Goal: Task Accomplishment & Management: Use online tool/utility

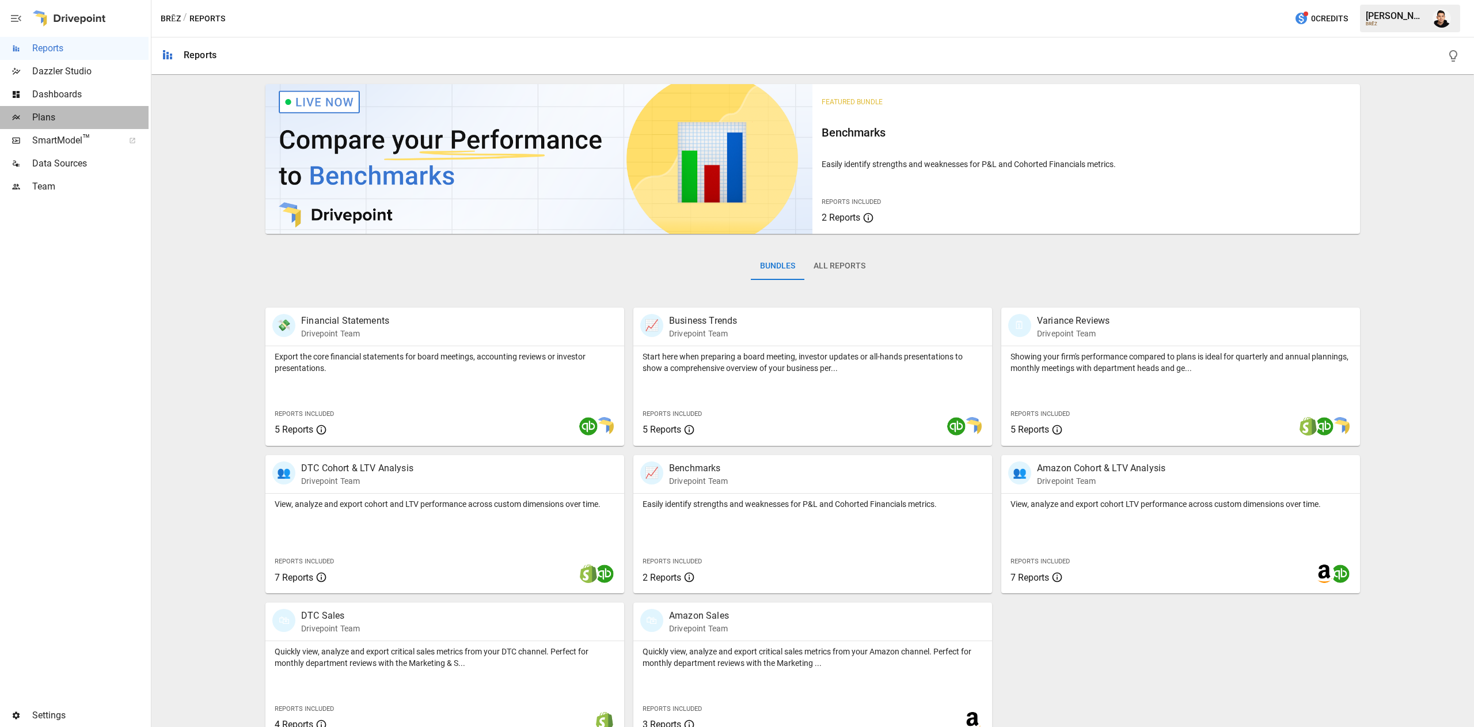
click at [72, 111] on span "Plans" at bounding box center [90, 118] width 116 height 14
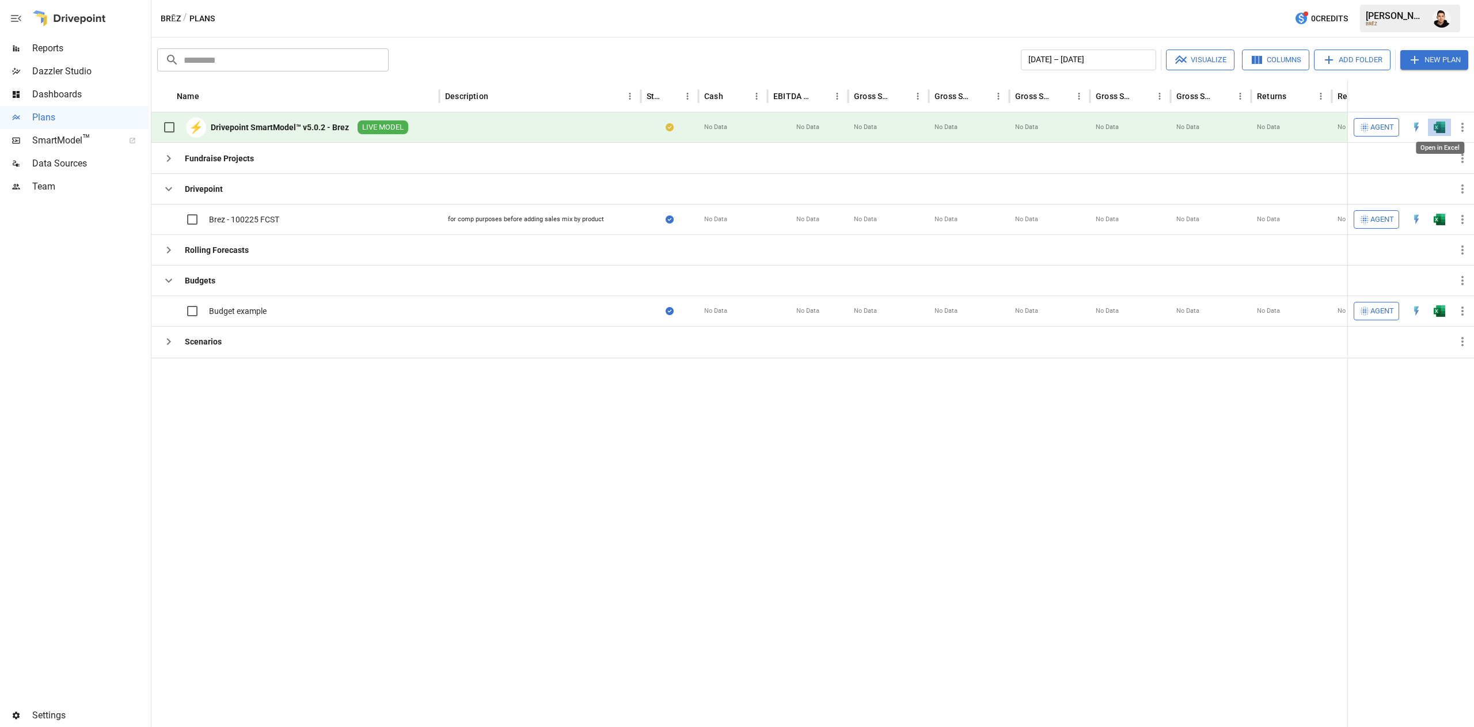
click at [1436, 124] on img "Open in Excel" at bounding box center [1440, 128] width 12 height 12
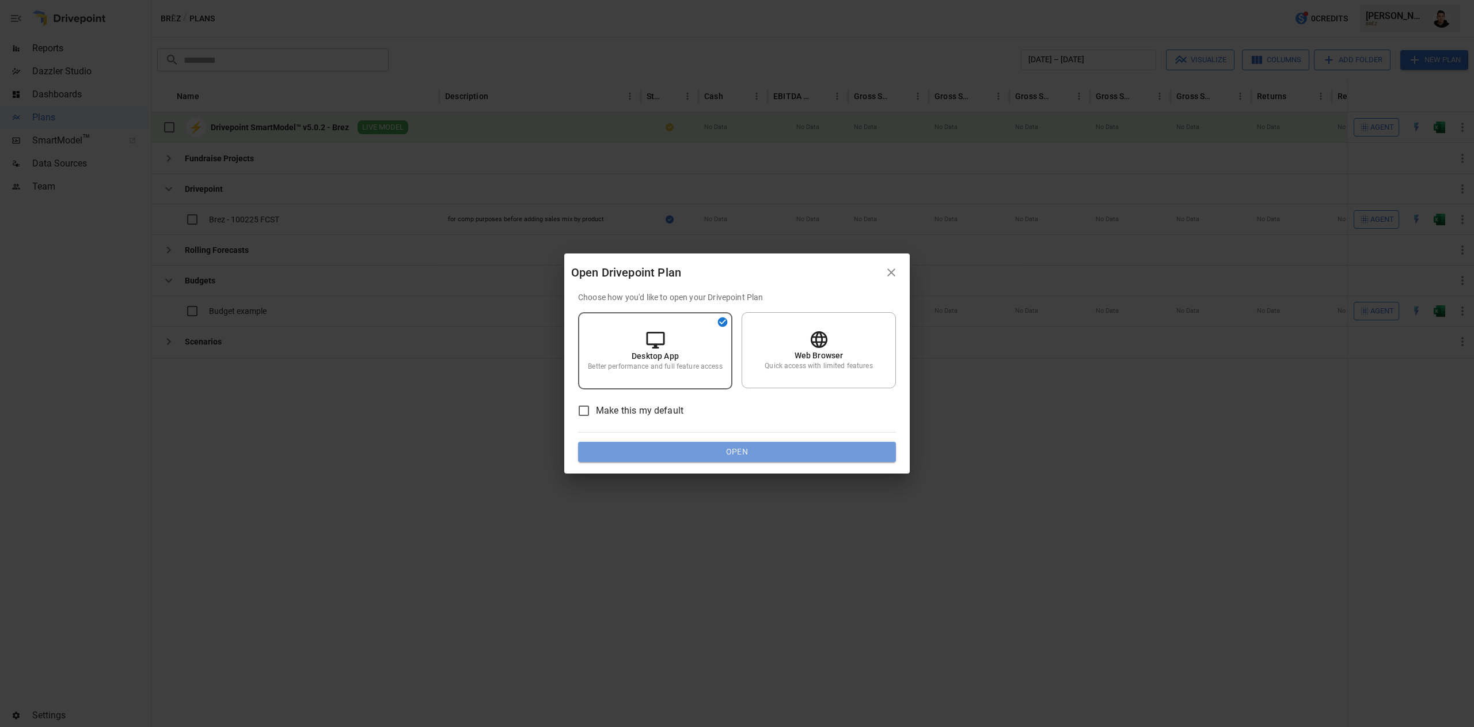
click at [726, 457] on button "Open" at bounding box center [737, 452] width 318 height 21
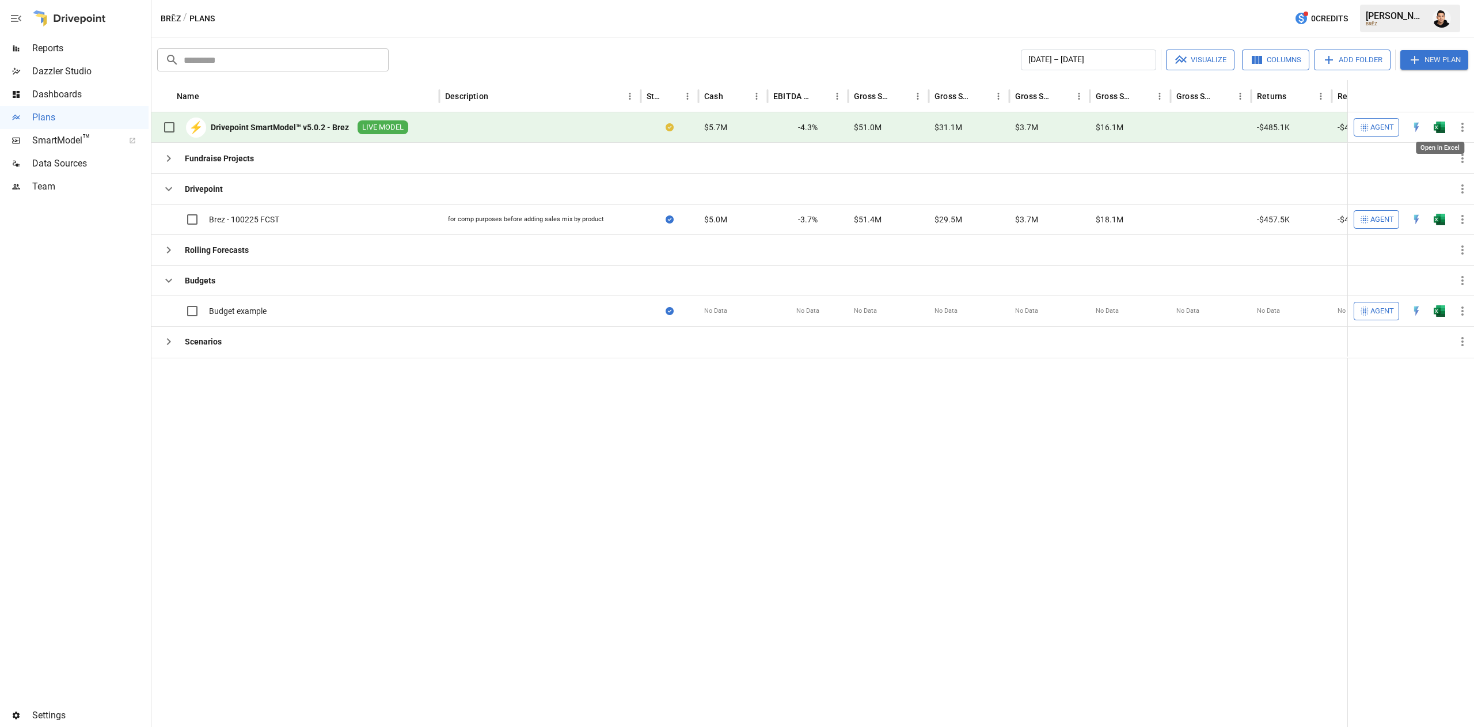
click at [1443, 128] on img "Open in Excel" at bounding box center [1440, 128] width 12 height 12
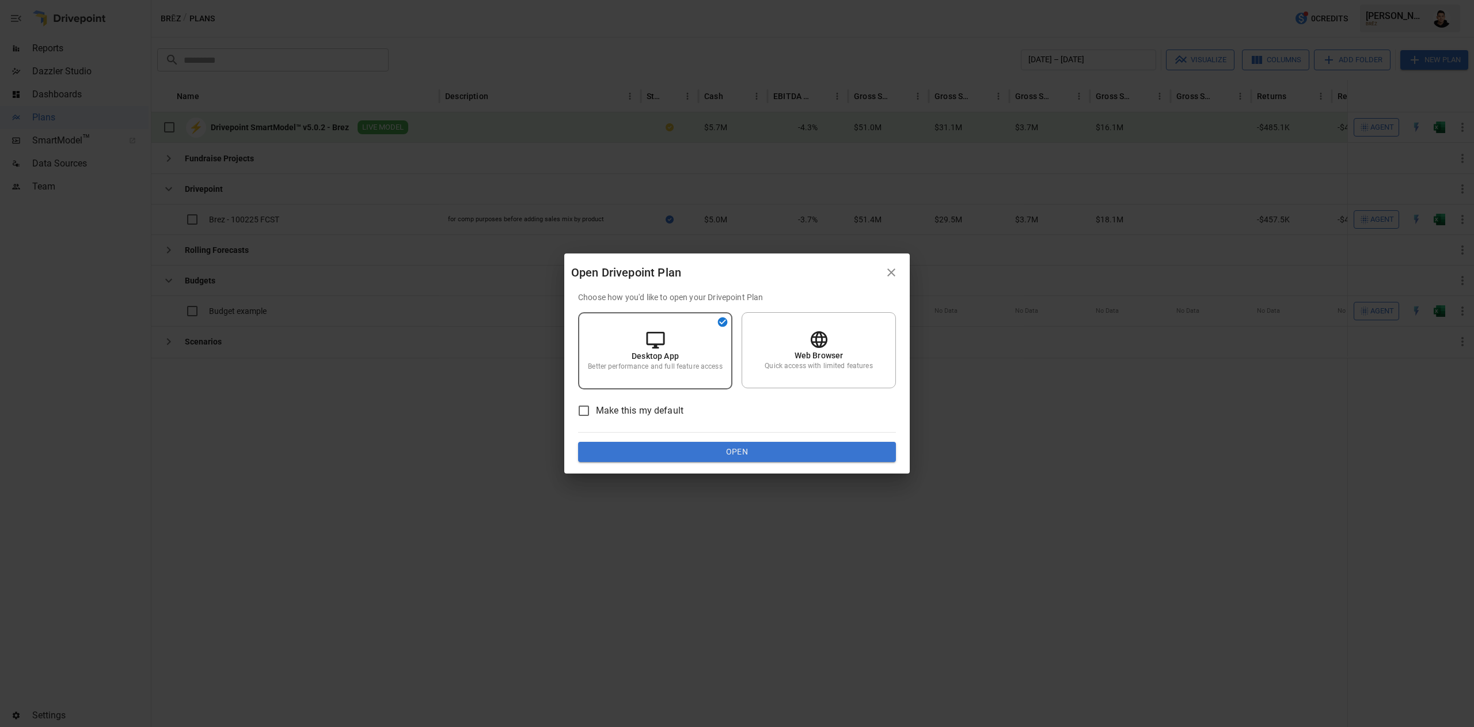
click at [735, 449] on button "Open" at bounding box center [737, 452] width 318 height 21
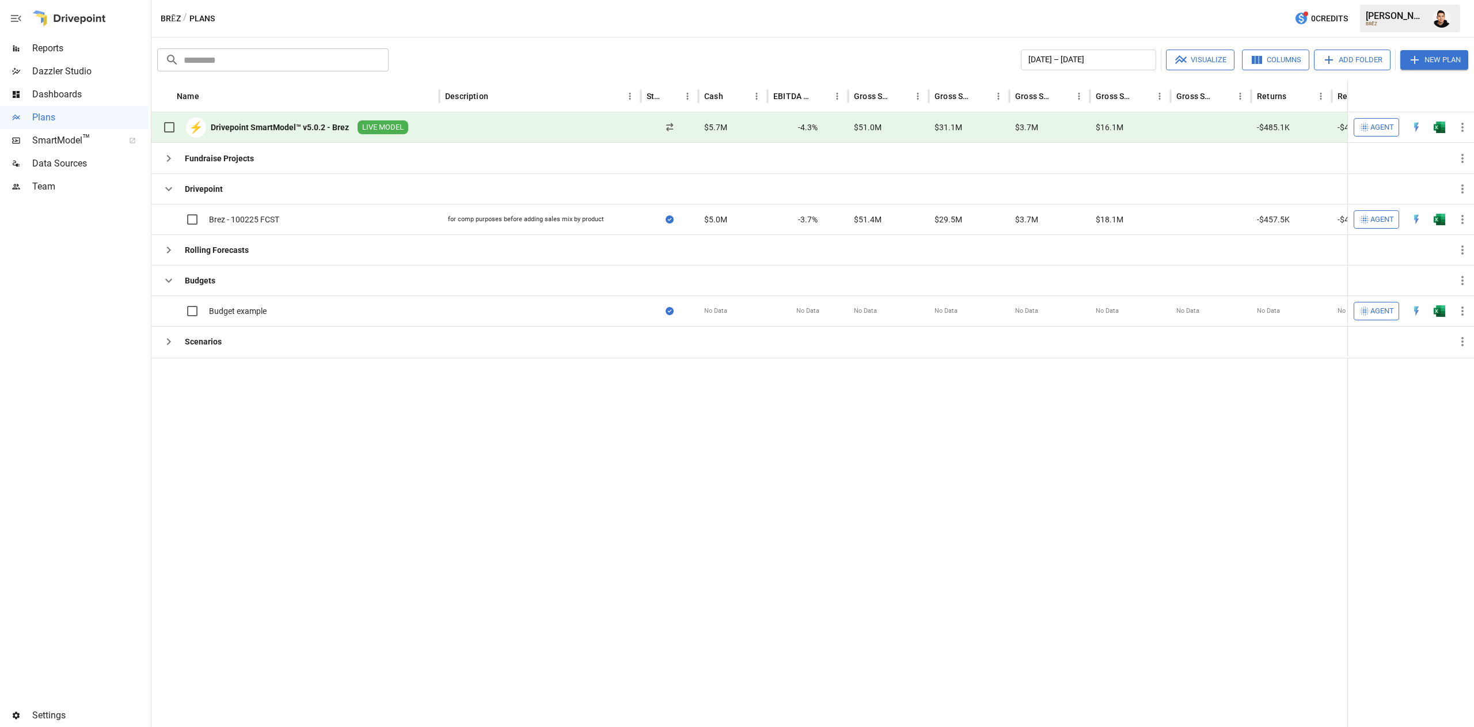
click at [1432, 20] on button "button" at bounding box center [1442, 18] width 32 height 32
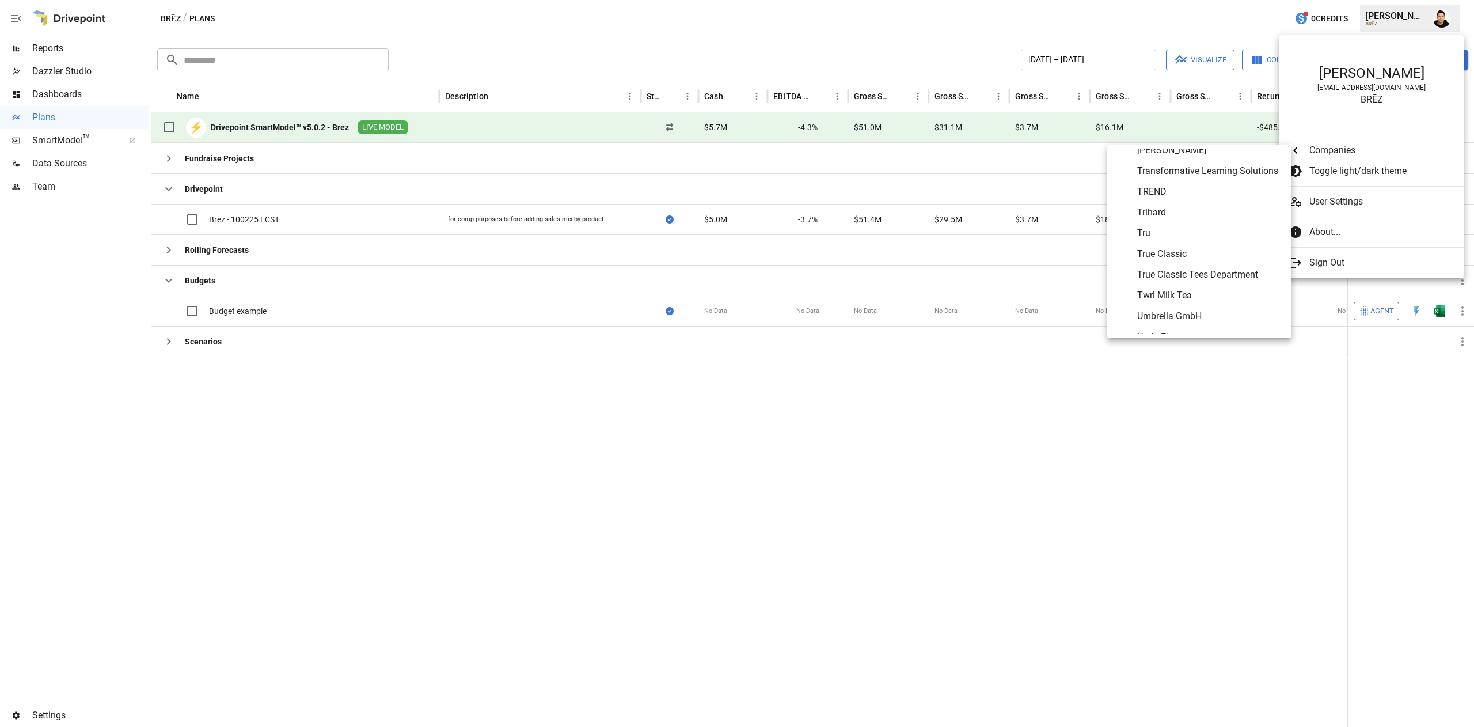
scroll to position [5774, 0]
click at [1178, 256] on span "True Classic" at bounding box center [1209, 253] width 145 height 14
